Goal: Information Seeking & Learning: Learn about a topic

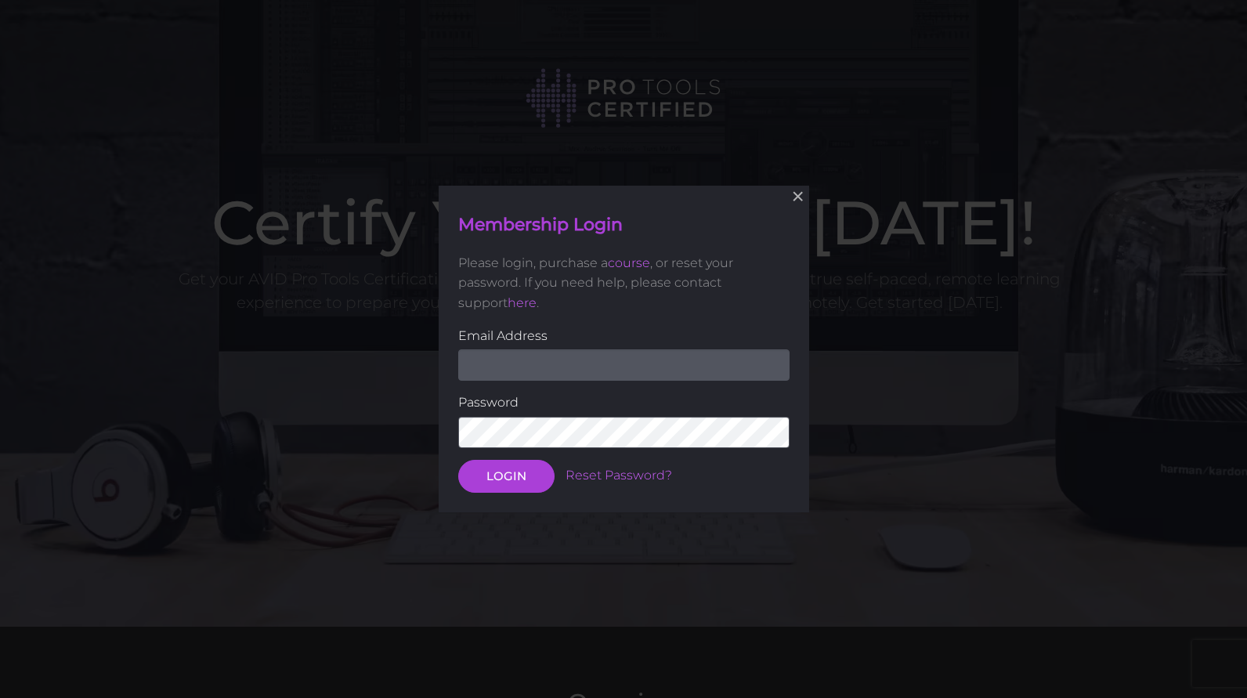
type input "[PERSON_NAME][EMAIL_ADDRESS][DOMAIN_NAME]"
click at [500, 489] on button "LOGIN" at bounding box center [506, 476] width 96 height 33
click at [500, 480] on button "LOGIN" at bounding box center [506, 476] width 96 height 33
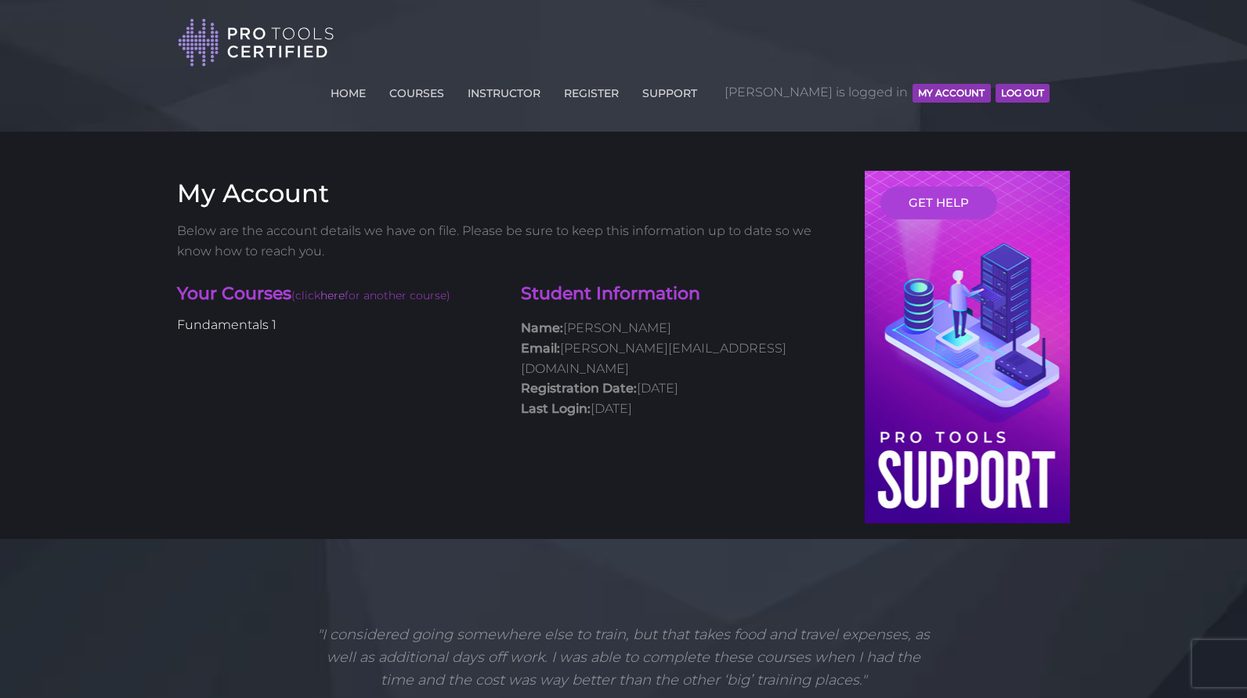
click at [258, 317] on link "Fundamentals 1" at bounding box center [226, 324] width 99 height 15
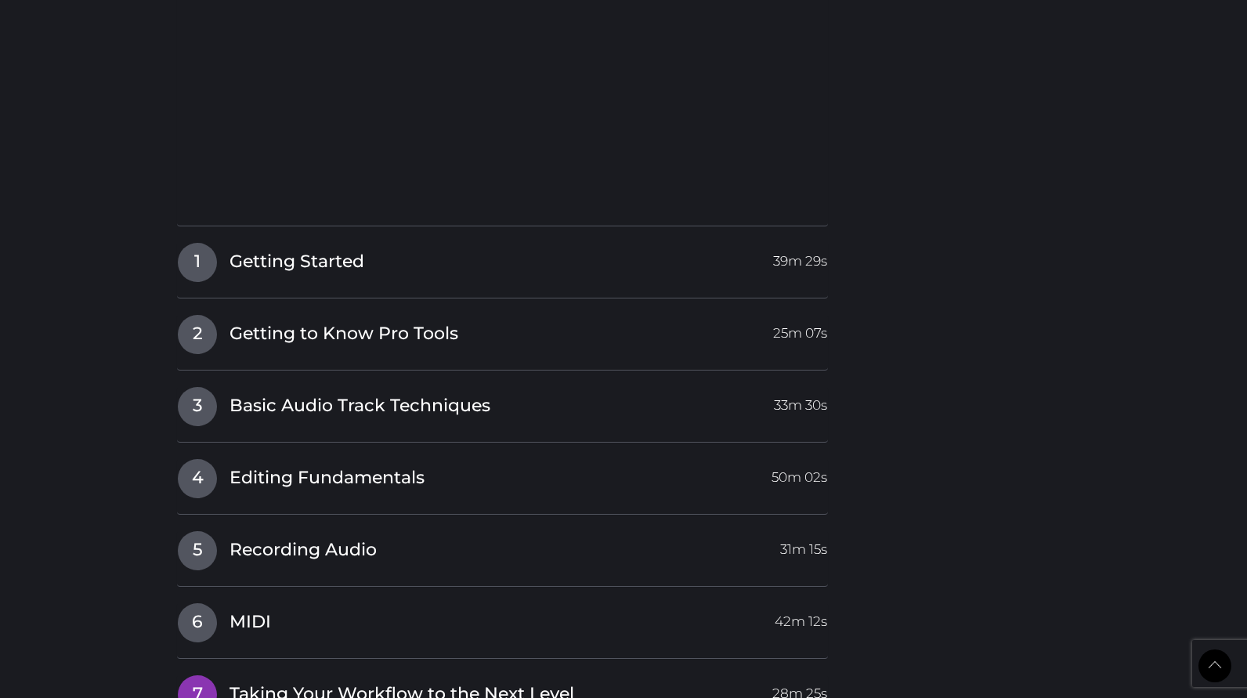
scroll to position [2444, 0]
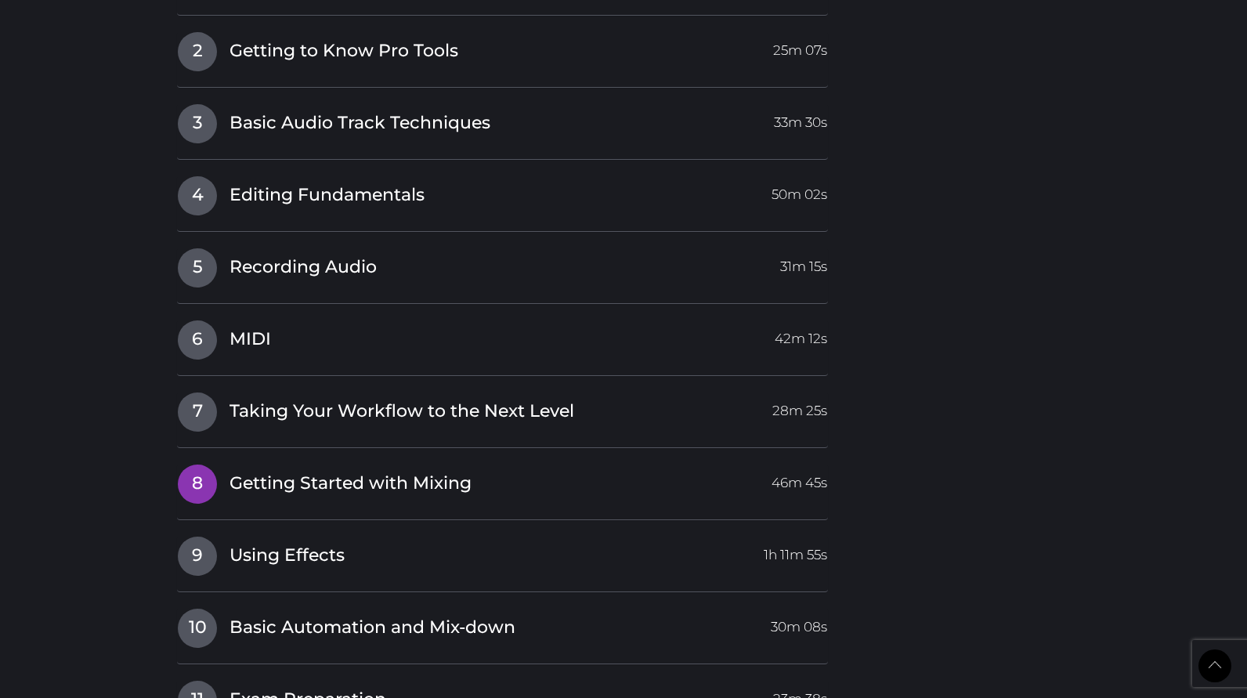
click at [282, 472] on span "Getting Started with Mixing" at bounding box center [350, 484] width 242 height 24
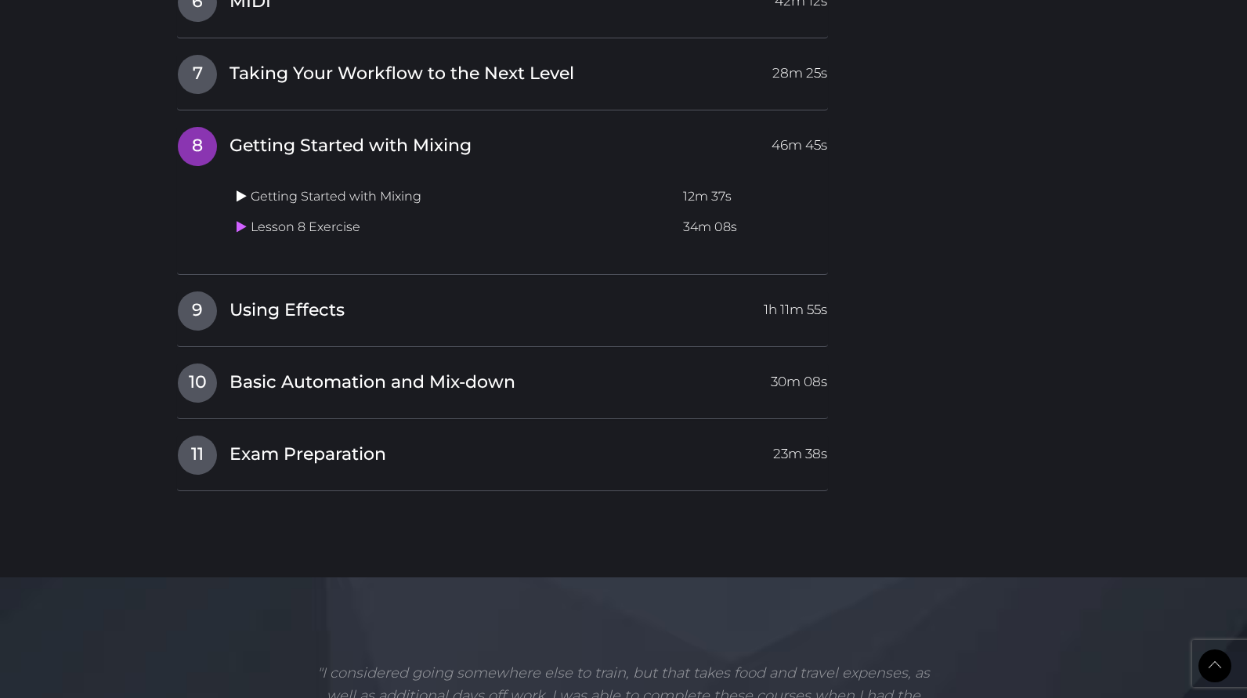
click at [244, 190] on icon at bounding box center [242, 196] width 10 height 13
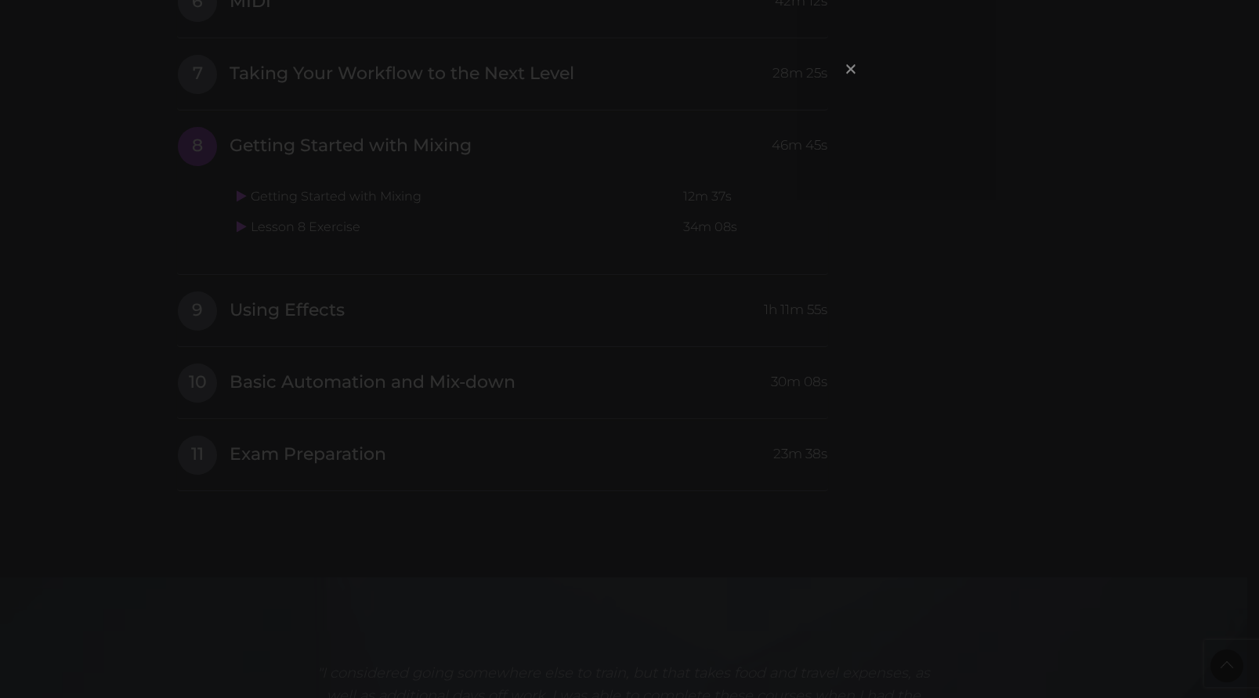
click at [851, 74] on span "×" at bounding box center [851, 69] width 16 height 34
